Goal: Navigation & Orientation: Find specific page/section

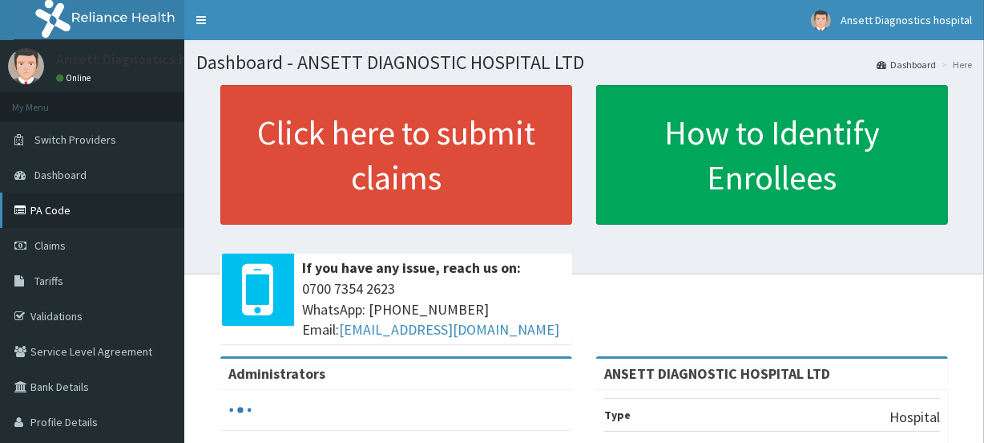
click at [125, 212] on link "PA Code" at bounding box center [92, 209] width 184 height 35
click at [53, 211] on link "PA Code" at bounding box center [92, 209] width 184 height 35
